Goal: Transaction & Acquisition: Book appointment/travel/reservation

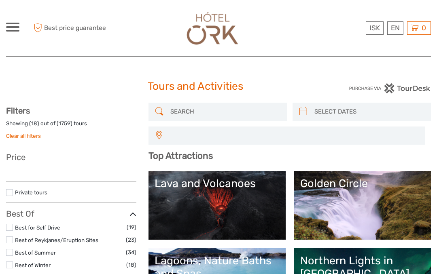
select select
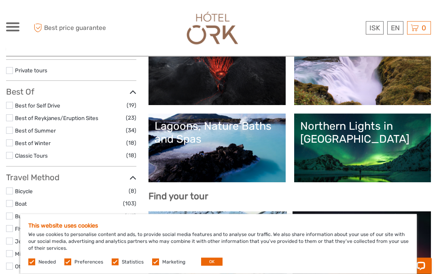
scroll to position [136, 0]
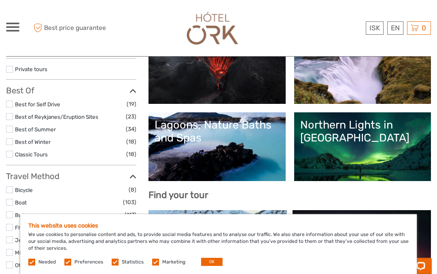
click at [365, 151] on link "Northern Lights in Iceland" at bounding box center [362, 146] width 124 height 57
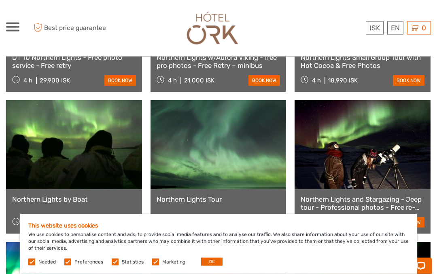
scroll to position [398, 0]
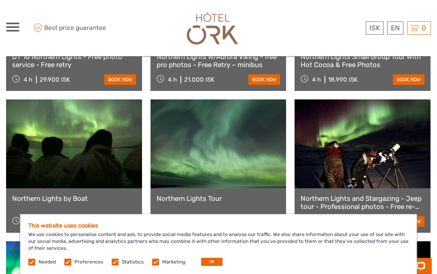
click at [266, 216] on link "book now" at bounding box center [264, 221] width 32 height 11
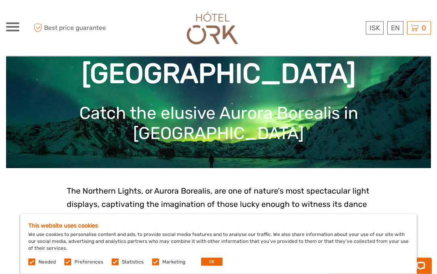
scroll to position [0, 0]
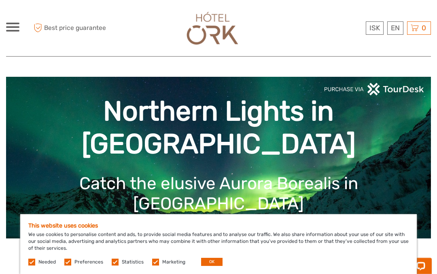
click at [6, 28] on div at bounding box center [12, 27] width 13 height 9
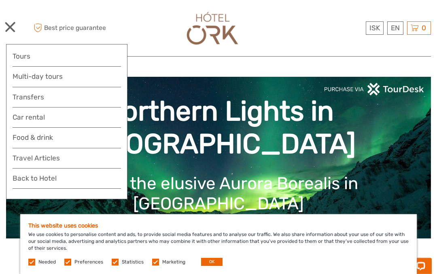
click at [57, 139] on link "Food & drink" at bounding box center [67, 140] width 108 height 16
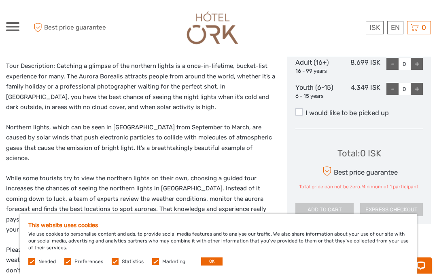
scroll to position [407, 0]
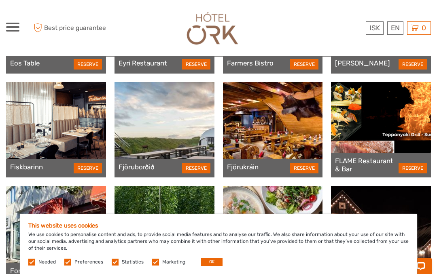
scroll to position [1059, 0]
